Goal: Transaction & Acquisition: Purchase product/service

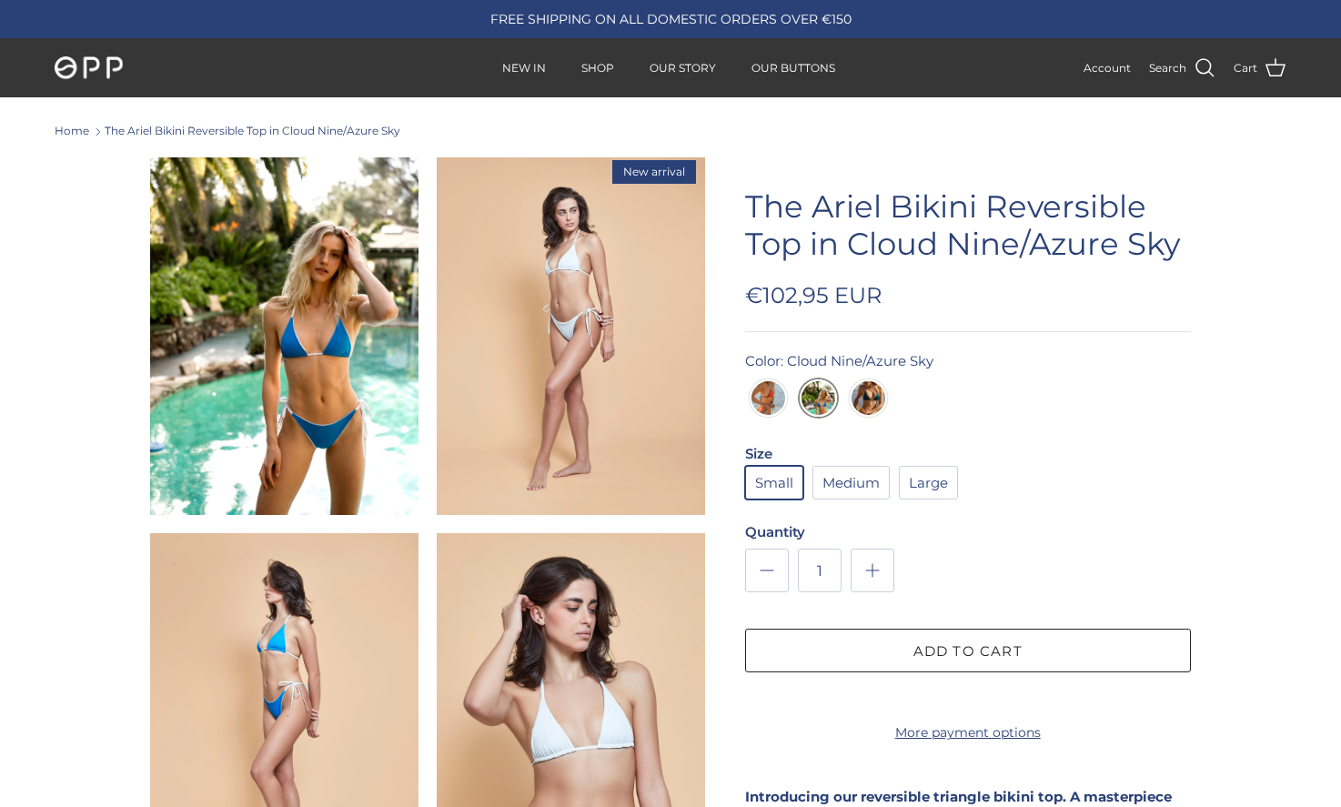
click at [319, 440] on img at bounding box center [284, 335] width 268 height 357
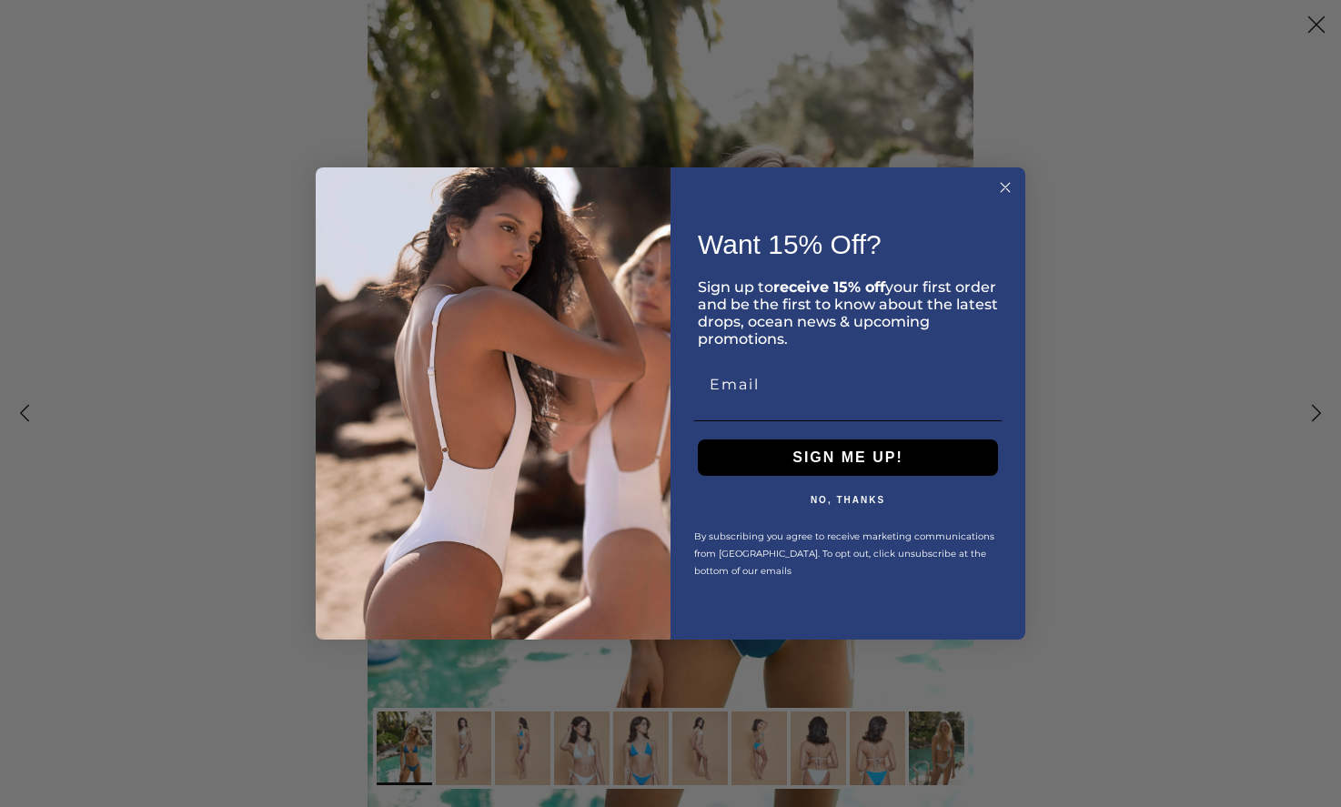
click at [1005, 186] on icon "Close dialog" at bounding box center [1005, 187] width 9 height 9
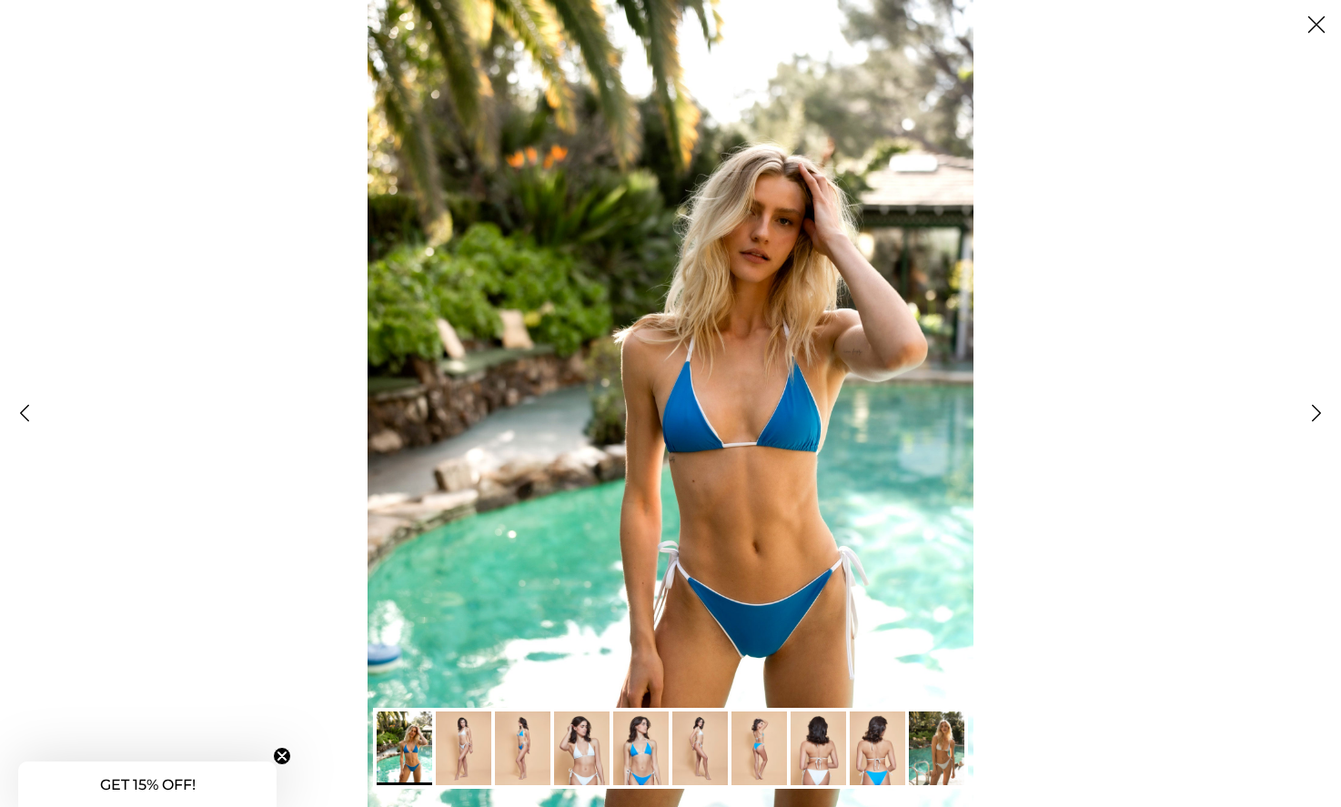
click at [473, 755] on img "Gallery Viewer" at bounding box center [464, 749] width 56 height 74
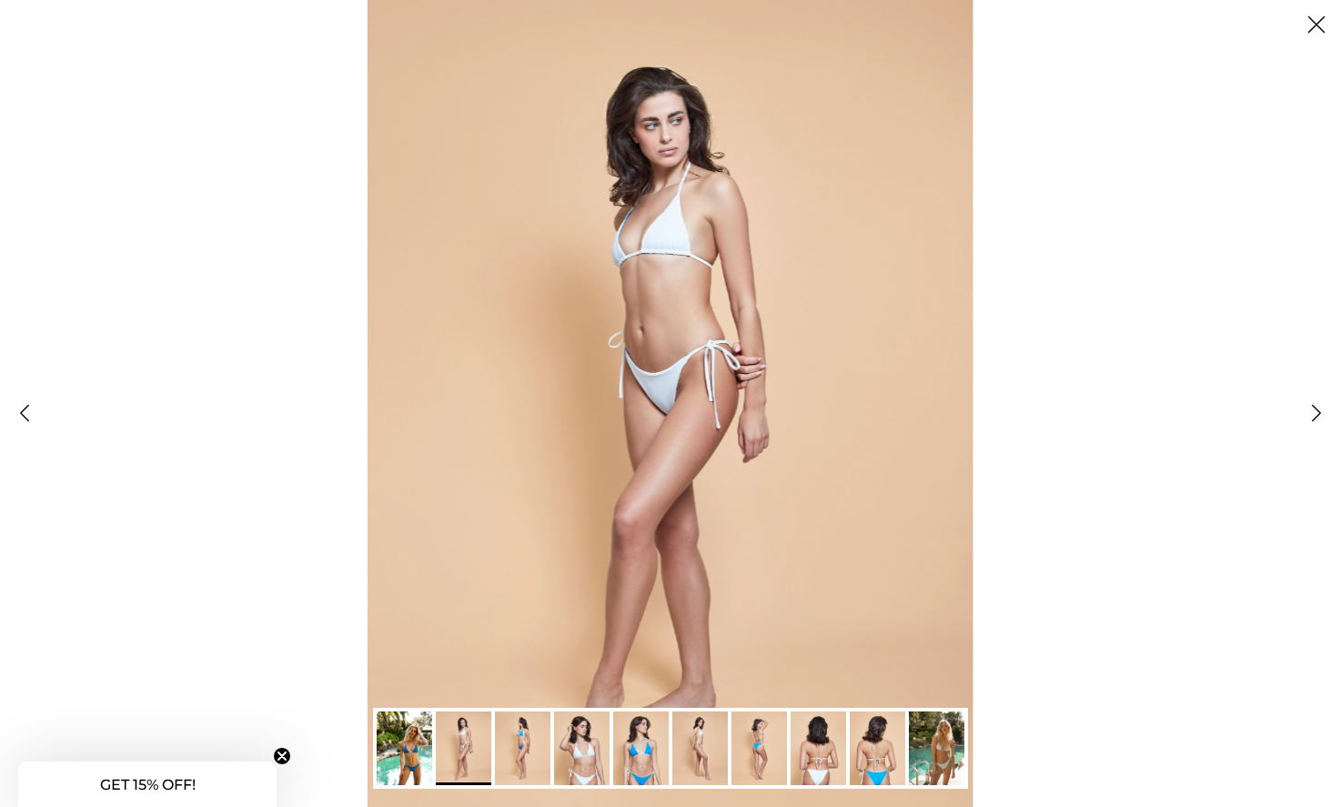
click at [656, 743] on img "Gallery Viewer" at bounding box center [641, 749] width 56 height 74
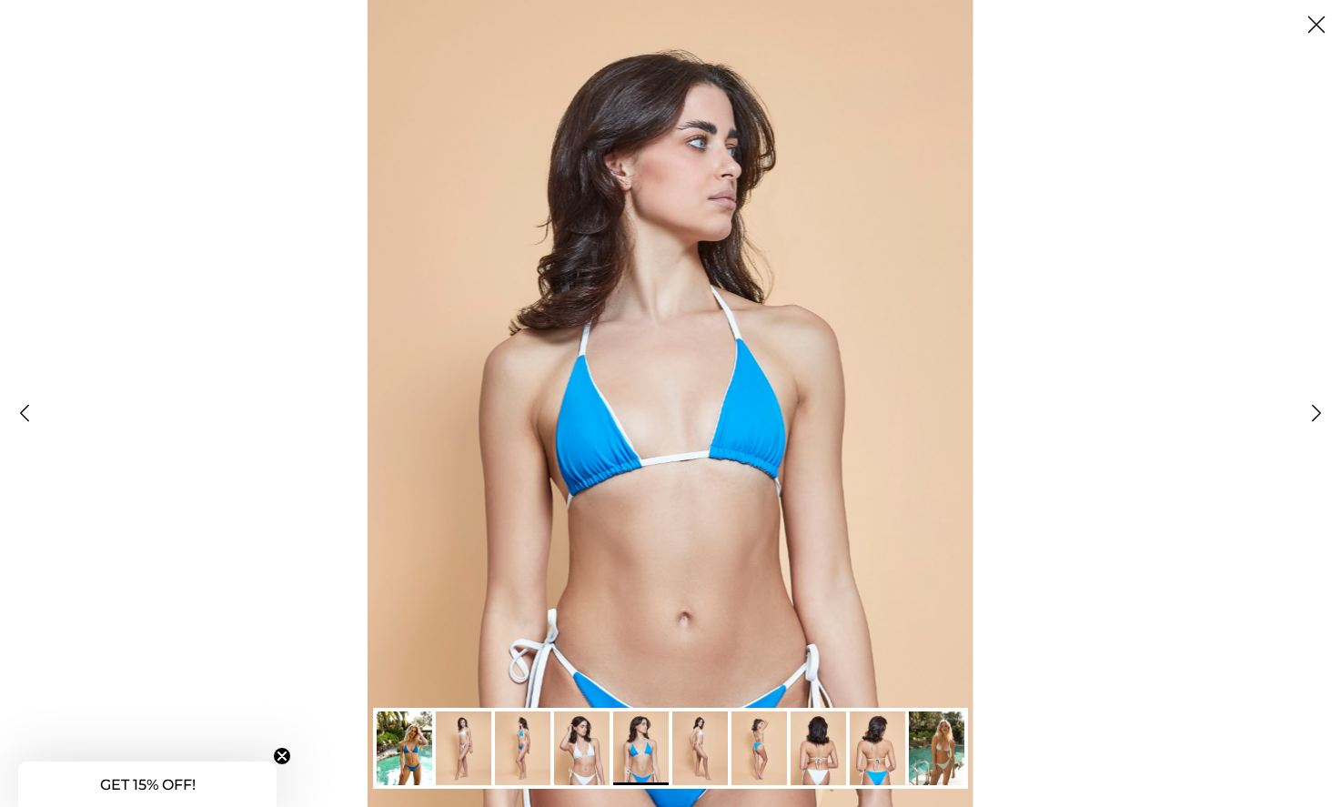
click at [919, 737] on img "Gallery Viewer" at bounding box center [937, 749] width 56 height 74
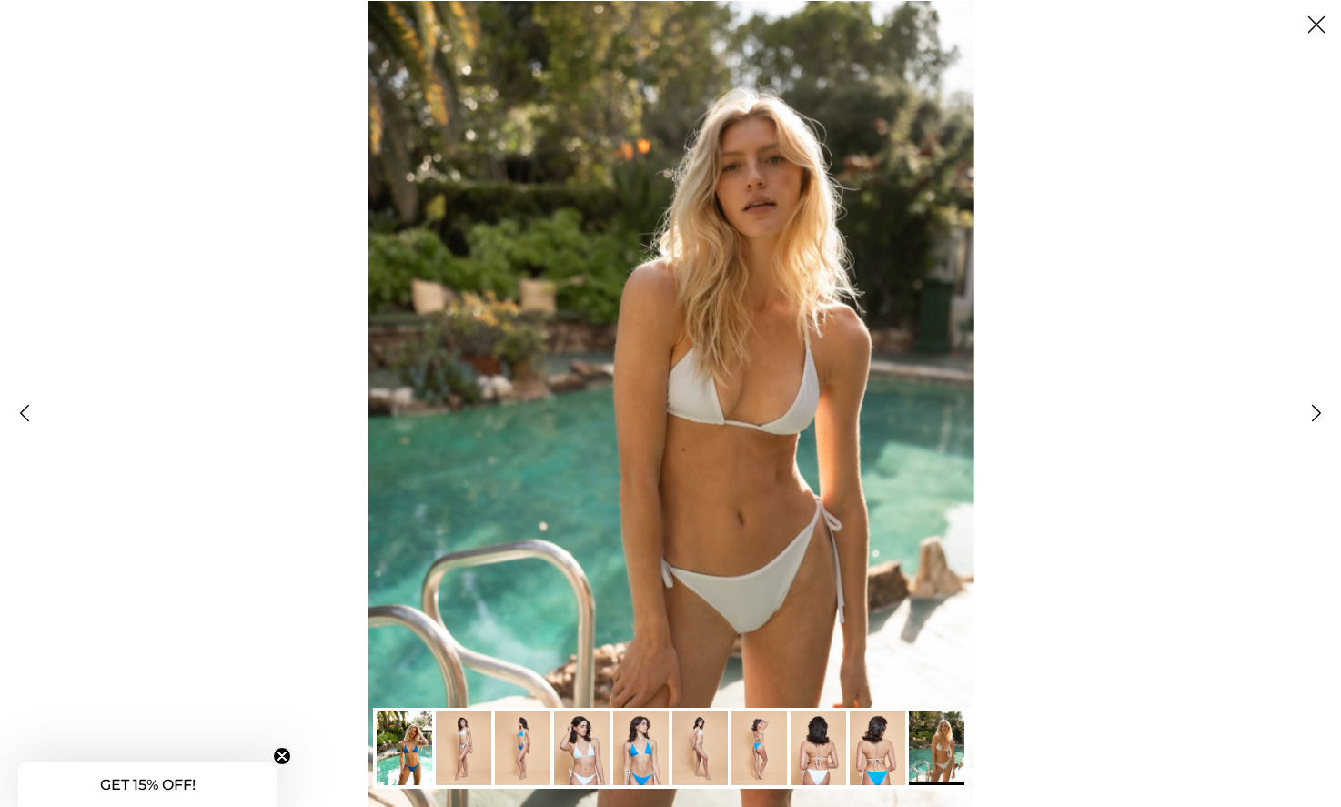
click at [881, 740] on img "Gallery Viewer" at bounding box center [878, 749] width 56 height 74
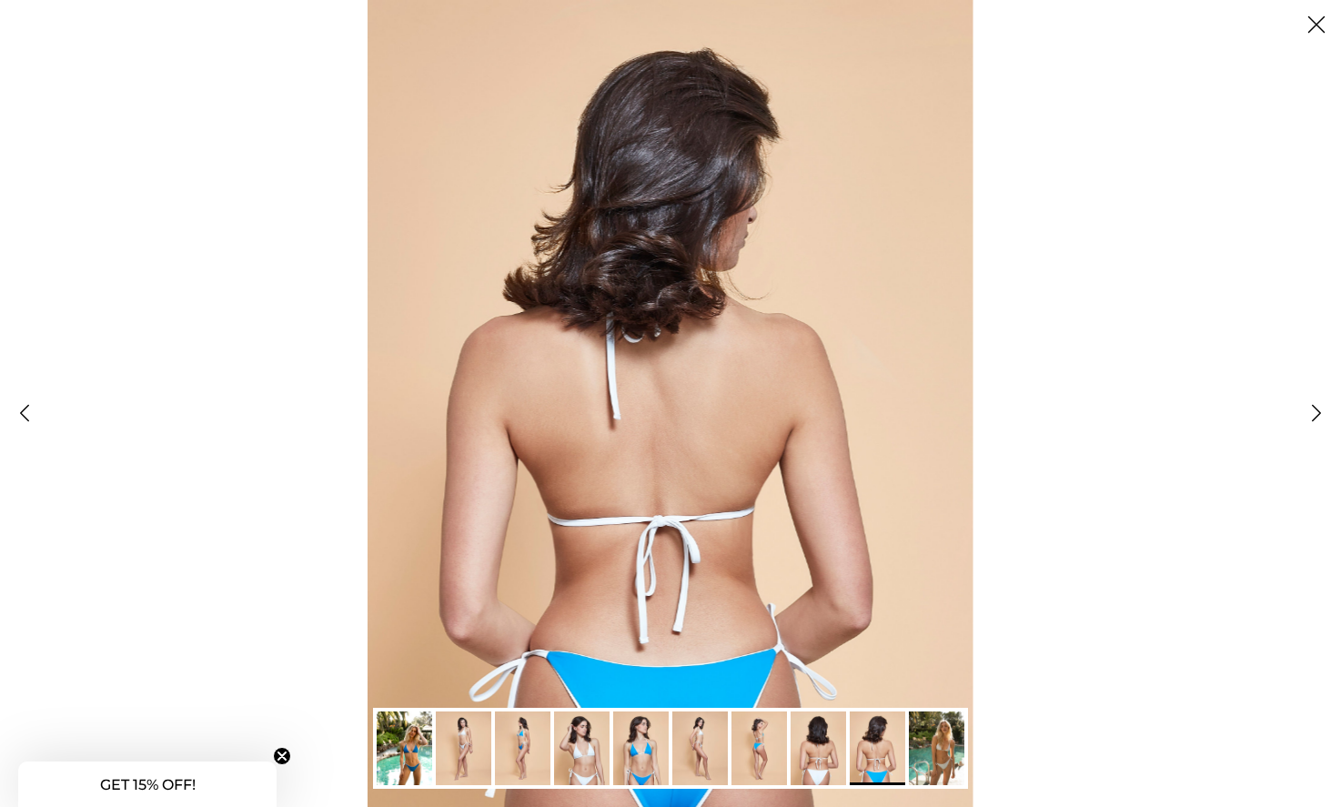
click at [630, 753] on img "Gallery Viewer" at bounding box center [641, 749] width 56 height 74
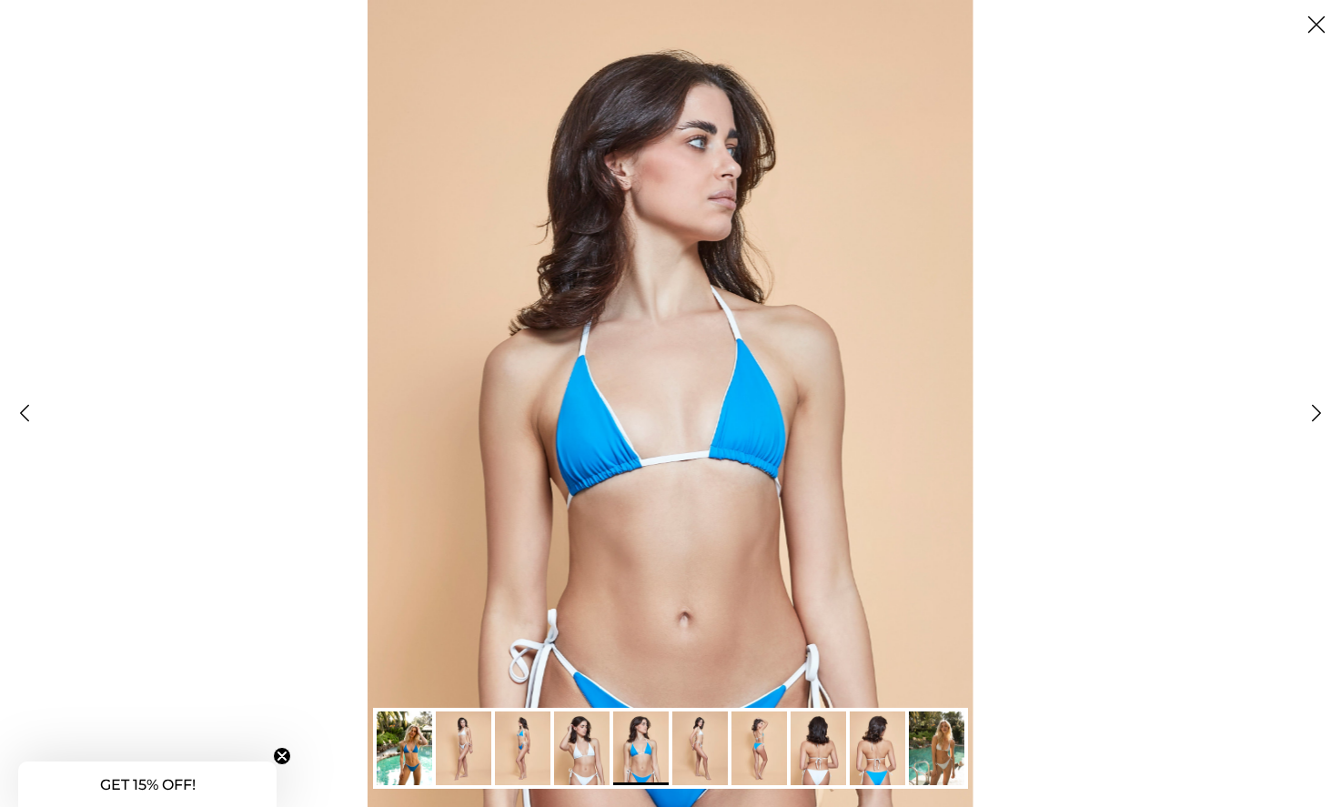
click at [400, 750] on img "Gallery Viewer" at bounding box center [405, 749] width 56 height 74
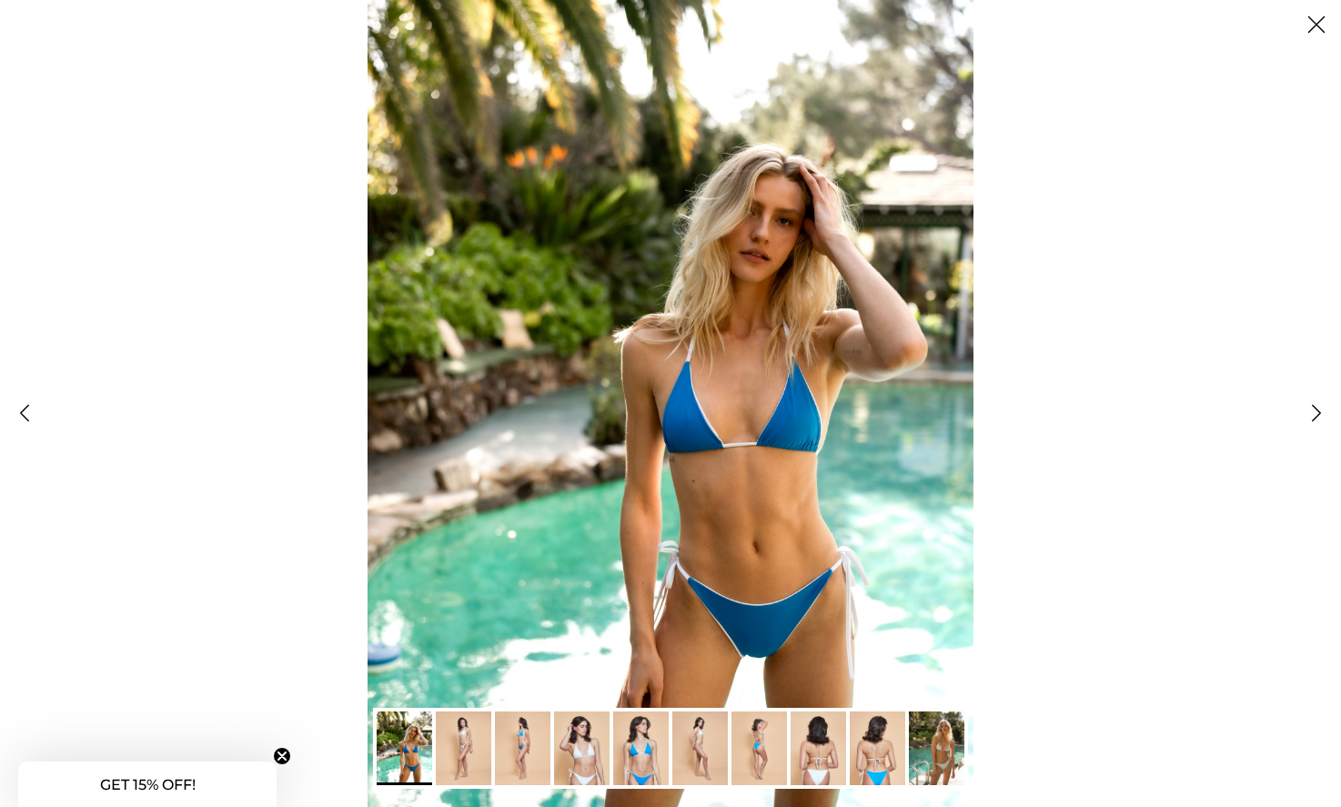
click at [536, 740] on img "Gallery Viewer" at bounding box center [523, 749] width 56 height 74
